Goal: Find specific page/section: Find specific page/section

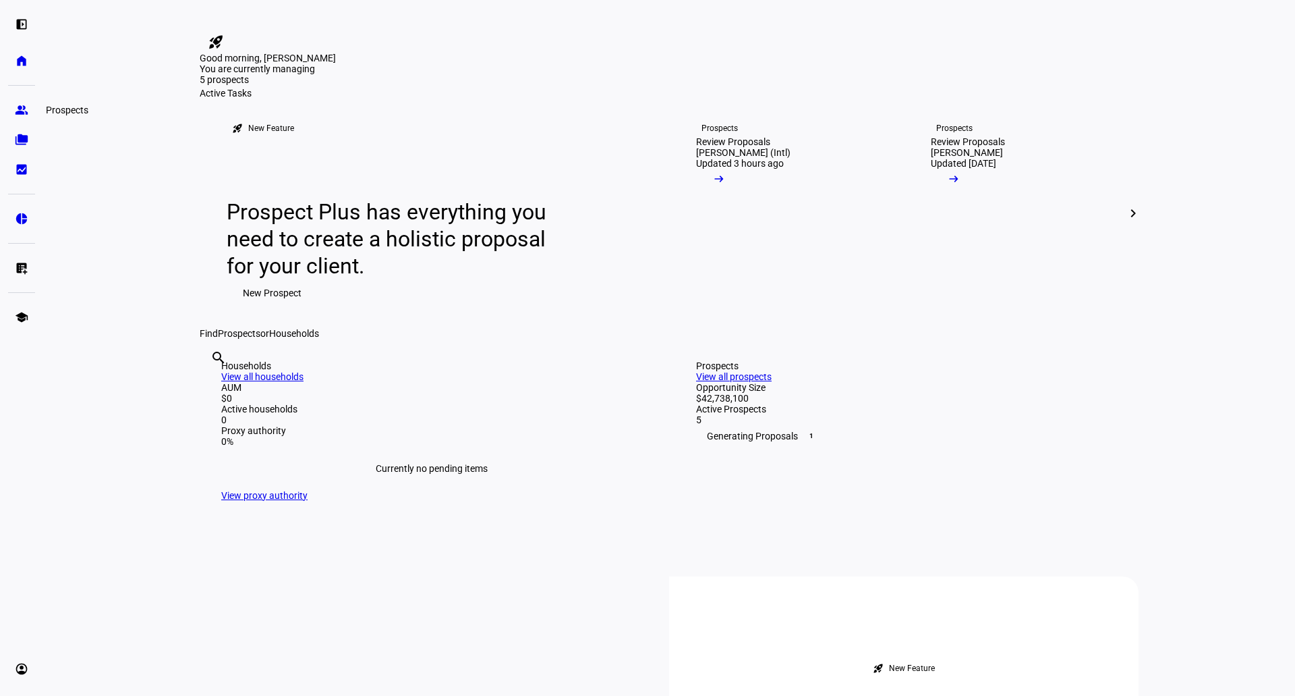
click at [13, 103] on link "group Prospects" at bounding box center [21, 109] width 27 height 27
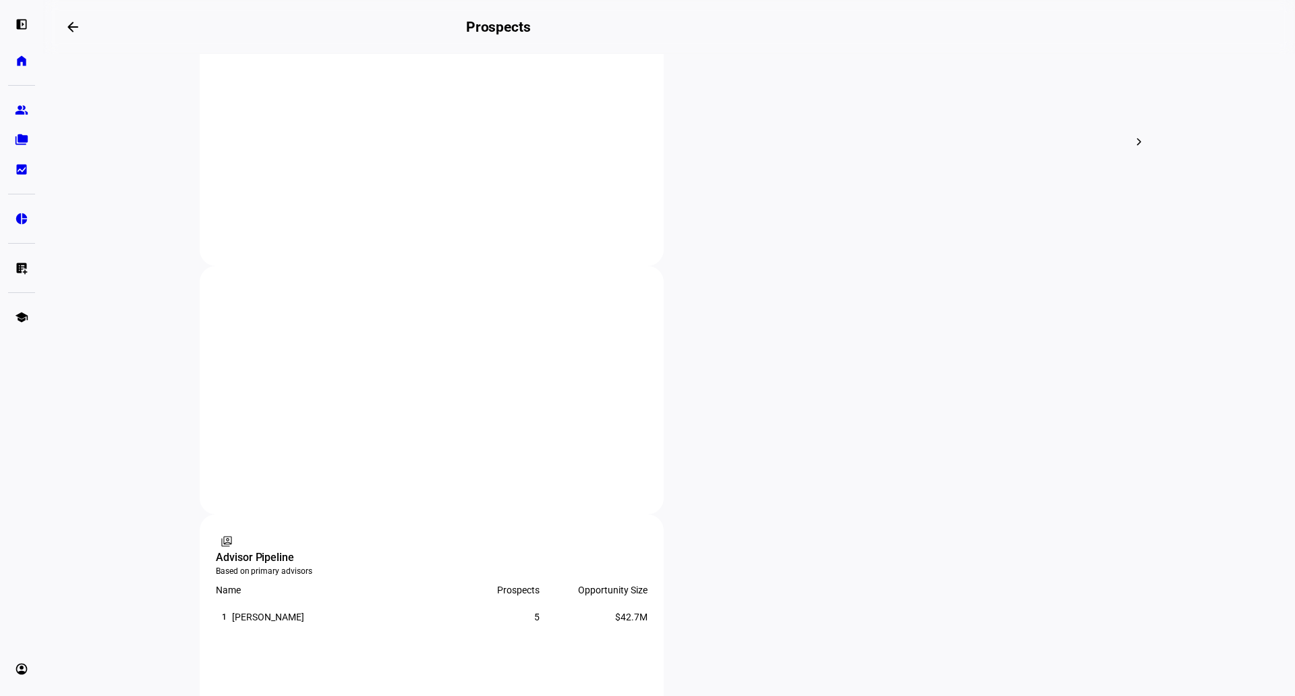
scroll to position [325, 0]
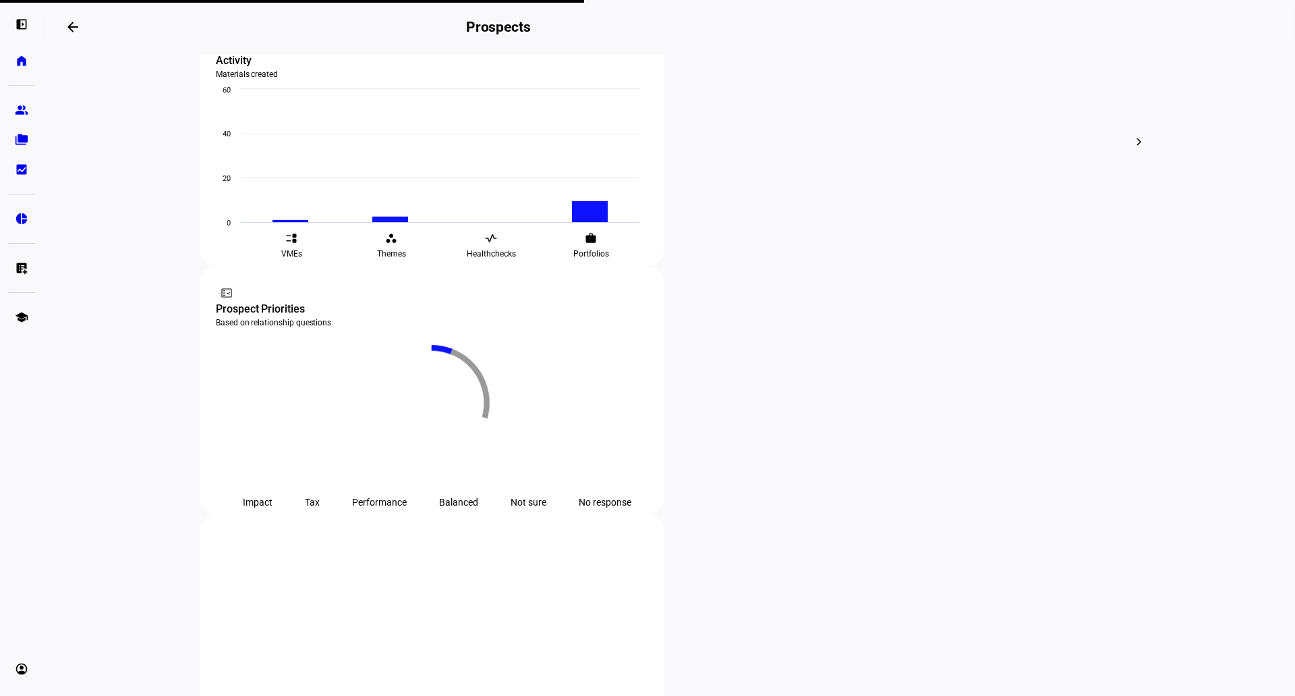
scroll to position [482, 0]
